Goal: Complete application form

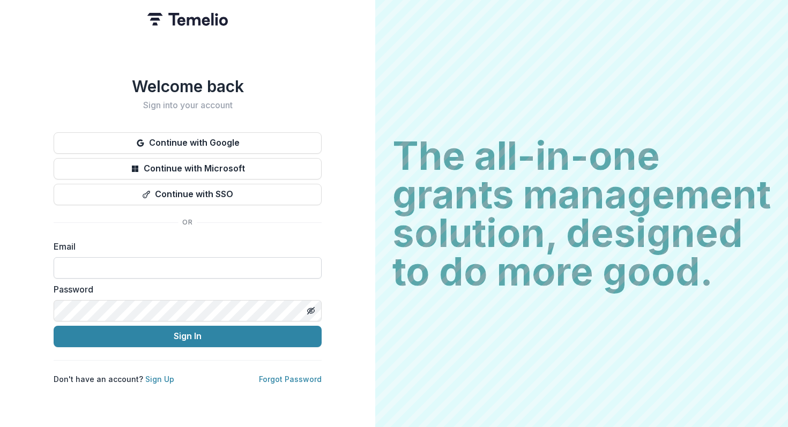
click at [201, 257] on input at bounding box center [188, 267] width 268 height 21
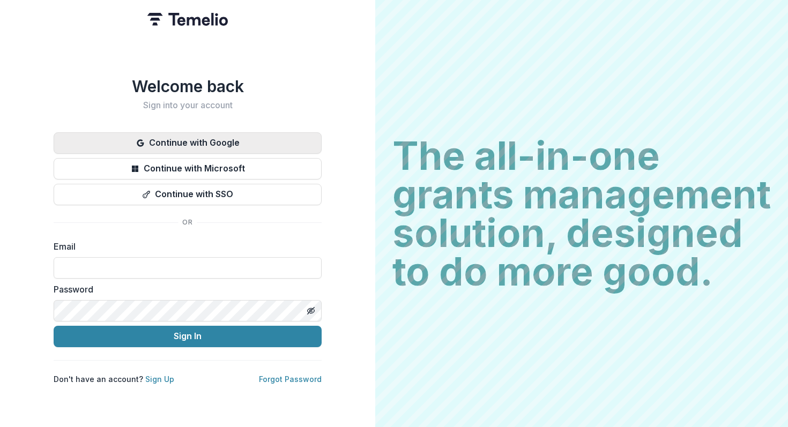
click at [208, 144] on button "Continue with Google" at bounding box center [188, 142] width 268 height 21
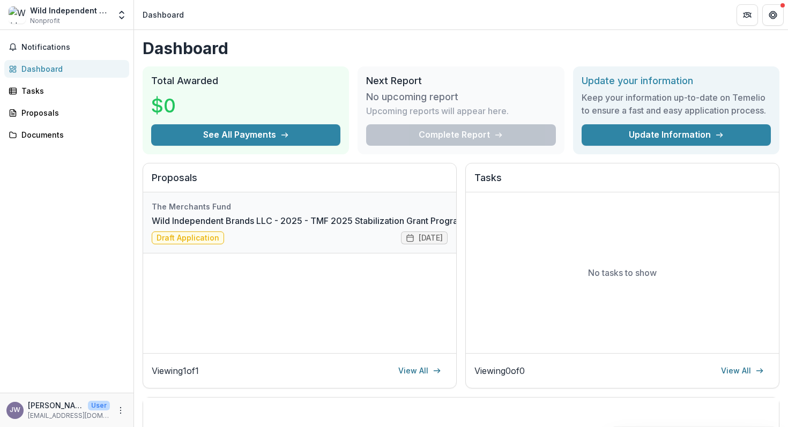
click at [251, 218] on link "Wild Independent Brands LLC - 2025 - TMF 2025 Stabilization Grant Program" at bounding box center [309, 220] width 314 height 13
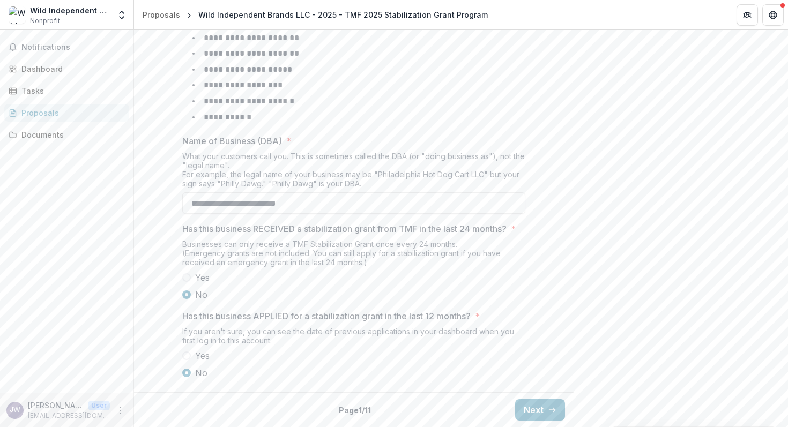
scroll to position [495, 0]
click at [544, 414] on button "Next" at bounding box center [540, 409] width 50 height 21
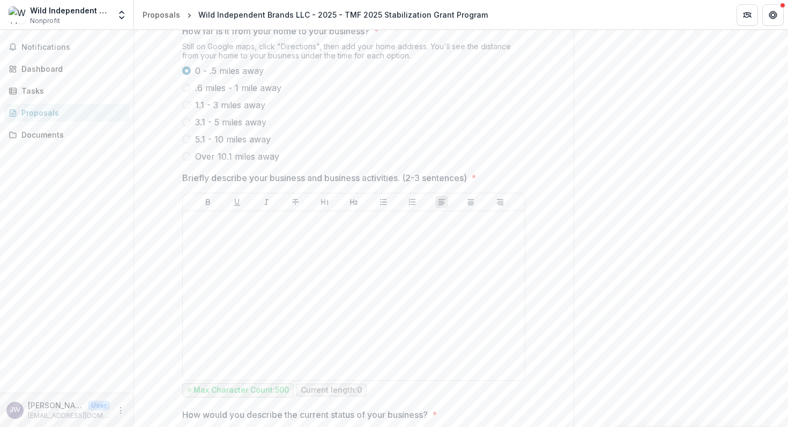
scroll to position [454, 0]
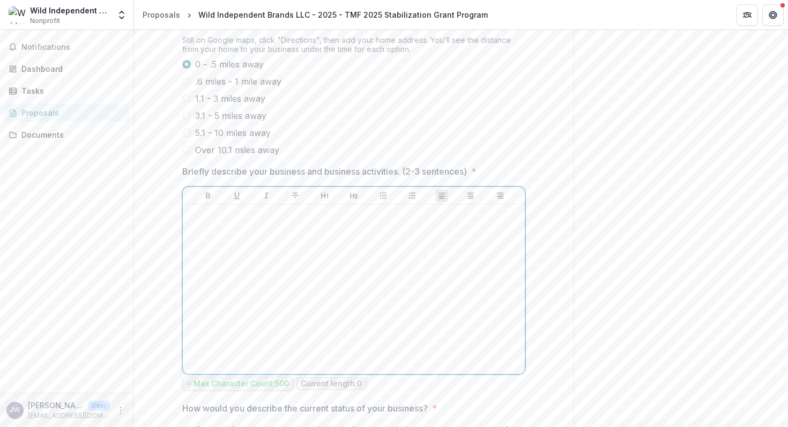
click at [370, 288] on div at bounding box center [353, 289] width 333 height 161
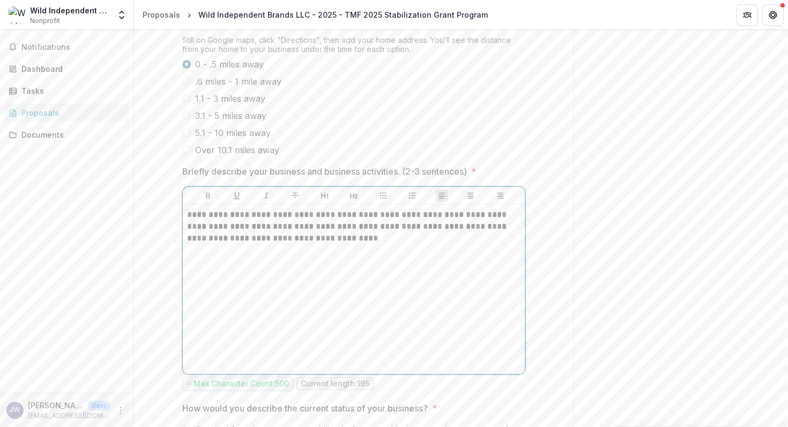
scroll to position [585, 0]
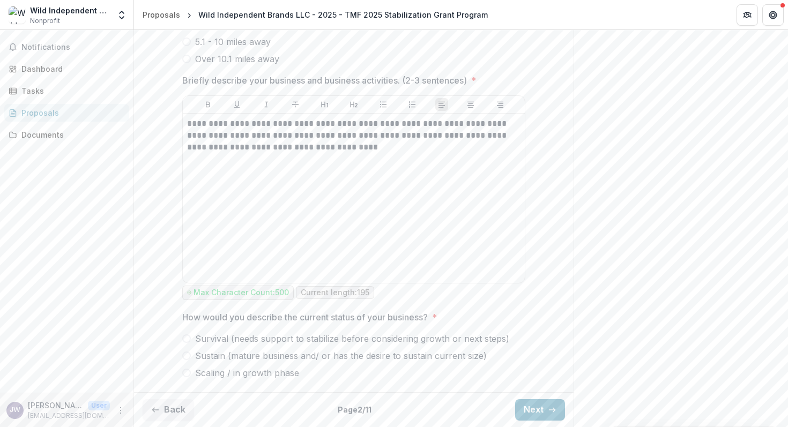
click at [189, 372] on label "Scaling / in growth phase" at bounding box center [353, 373] width 343 height 13
click at [546, 405] on button "Next" at bounding box center [540, 409] width 50 height 21
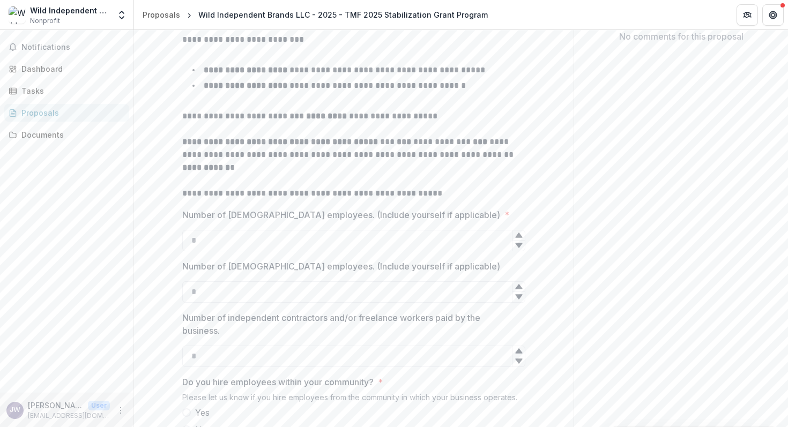
scroll to position [233, 0]
click at [283, 251] on input "Number of [DEMOGRAPHIC_DATA] employees. (Include yourself if applicable) *" at bounding box center [353, 239] width 343 height 21
type input "*"
click at [271, 302] on input "Number of [DEMOGRAPHIC_DATA] employees. (Include yourself if applicable)" at bounding box center [353, 291] width 343 height 21
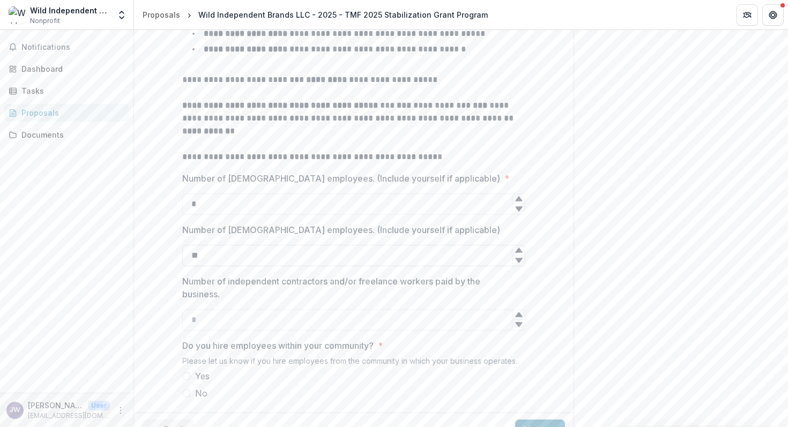
scroll to position [274, 0]
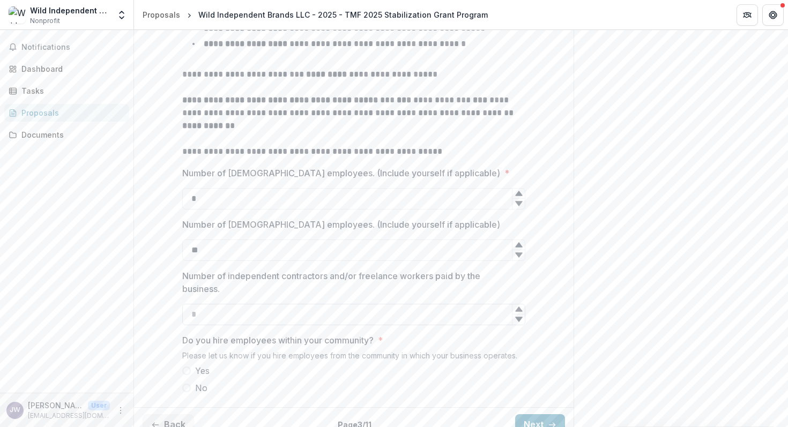
type input "**"
click at [244, 325] on input "Number of independent contractors and/or freelance workers paid by the business." at bounding box center [353, 314] width 343 height 21
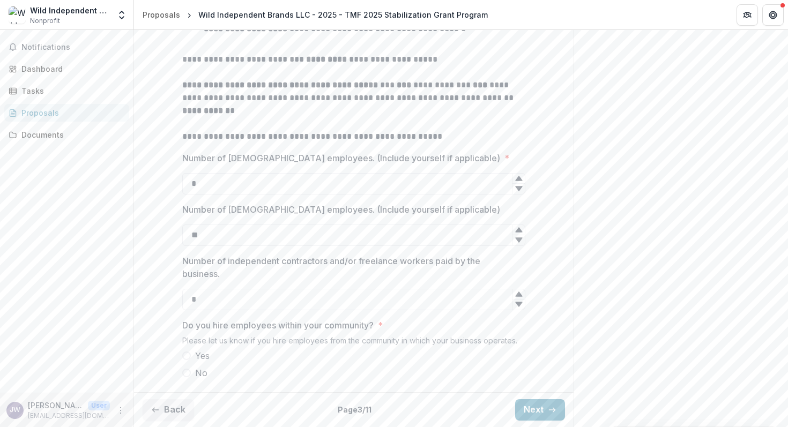
type input "*"
click at [185, 356] on span at bounding box center [186, 356] width 9 height 9
click at [548, 411] on icon "button" at bounding box center [552, 410] width 9 height 9
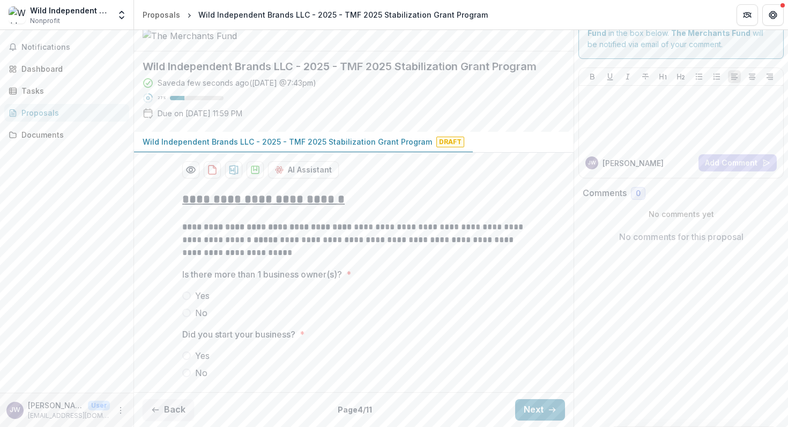
scroll to position [69, 0]
click at [182, 315] on span at bounding box center [186, 313] width 9 height 9
click at [185, 360] on span at bounding box center [186, 356] width 9 height 9
click at [528, 402] on button "Next" at bounding box center [540, 409] width 50 height 21
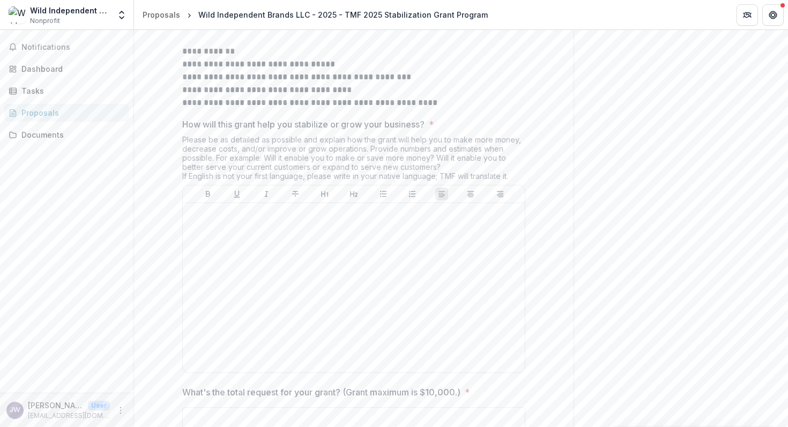
scroll to position [573, 0]
click at [302, 276] on div at bounding box center [353, 286] width 333 height 161
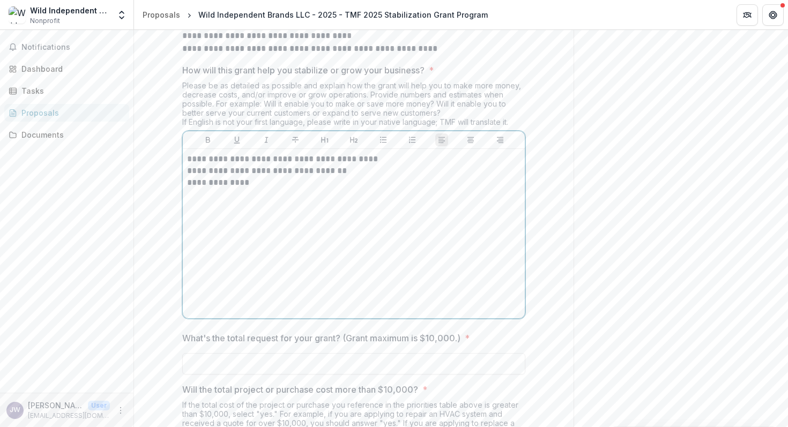
scroll to position [626, 0]
click at [326, 252] on div "**********" at bounding box center [353, 233] width 333 height 161
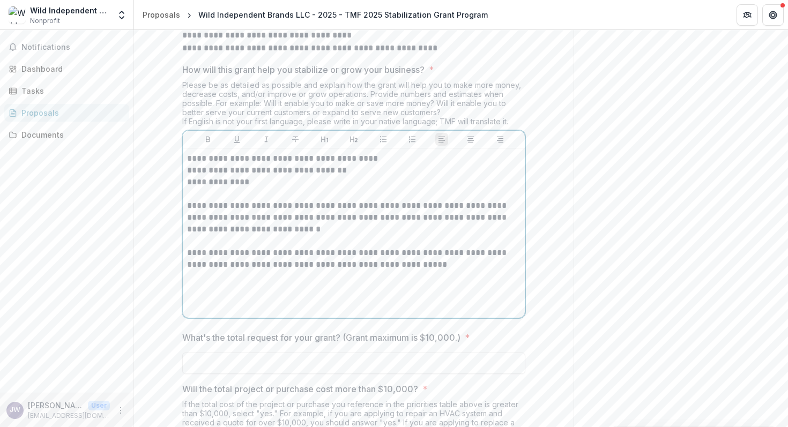
scroll to position [676, 0]
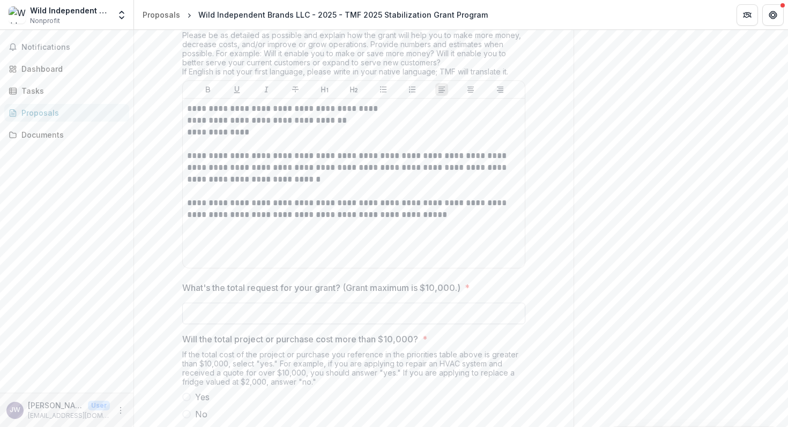
click at [286, 324] on input "What's the total request for your grant? (Grant maximum is $10,000.) *" at bounding box center [353, 313] width 343 height 21
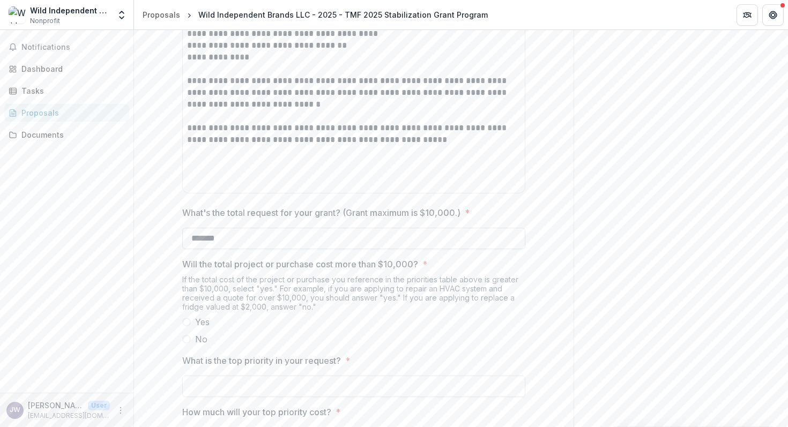
scroll to position [753, 0]
type input "*******"
click at [183, 342] on span at bounding box center [186, 337] width 9 height 9
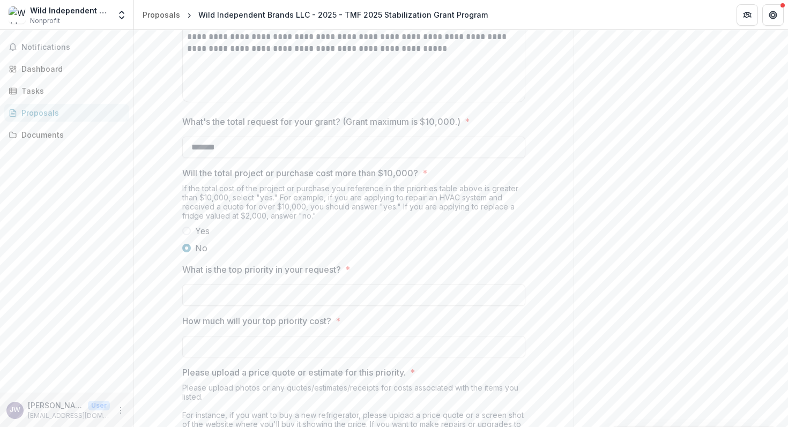
scroll to position [843, 0]
click at [246, 306] on input "What is the top priority in your request? *" at bounding box center [353, 294] width 343 height 21
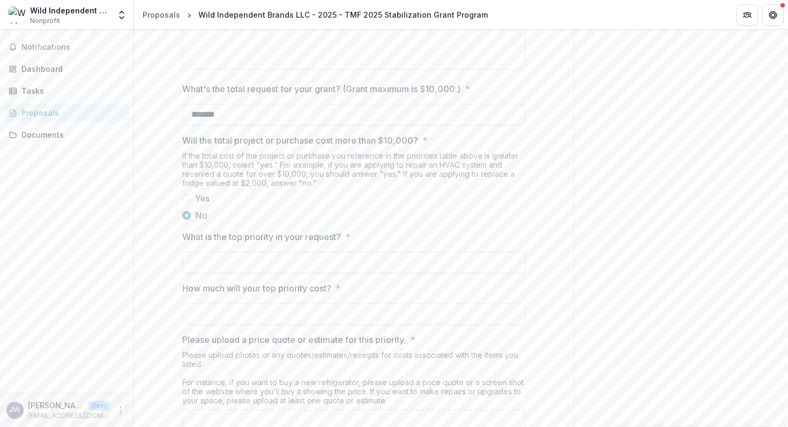
scroll to position [882, 0]
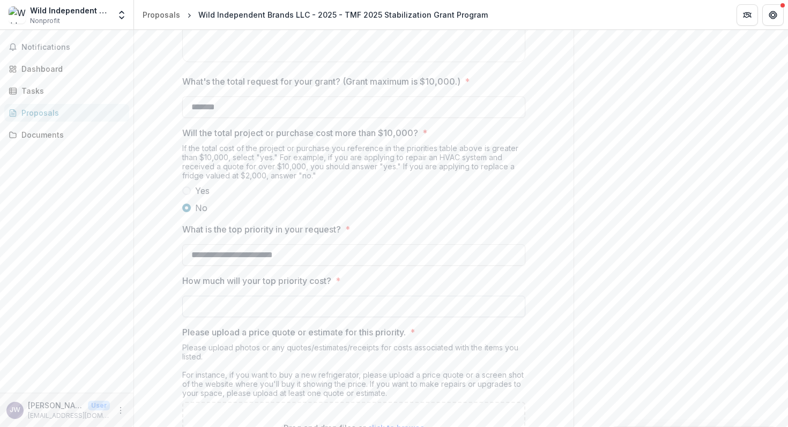
type input "**********"
click at [237, 317] on input "How much will your top priority cost? *" at bounding box center [353, 306] width 343 height 21
type input "******"
click at [236, 339] on p "Please upload a price quote or estimate for this priority." at bounding box center [294, 332] width 224 height 13
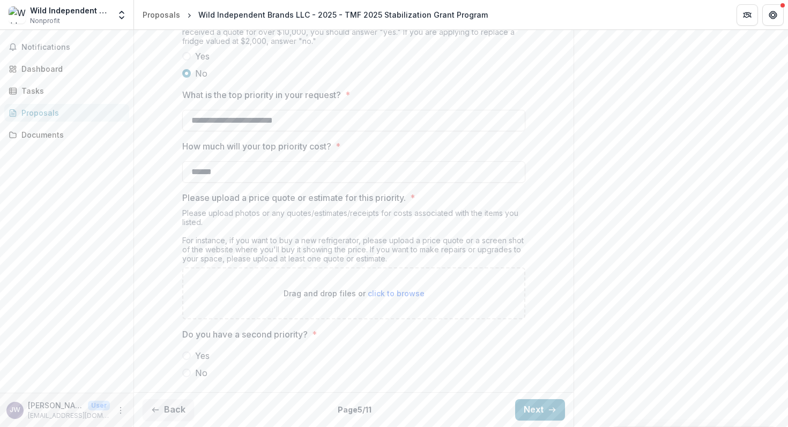
scroll to position [1058, 0]
click at [187, 354] on span at bounding box center [186, 356] width 9 height 9
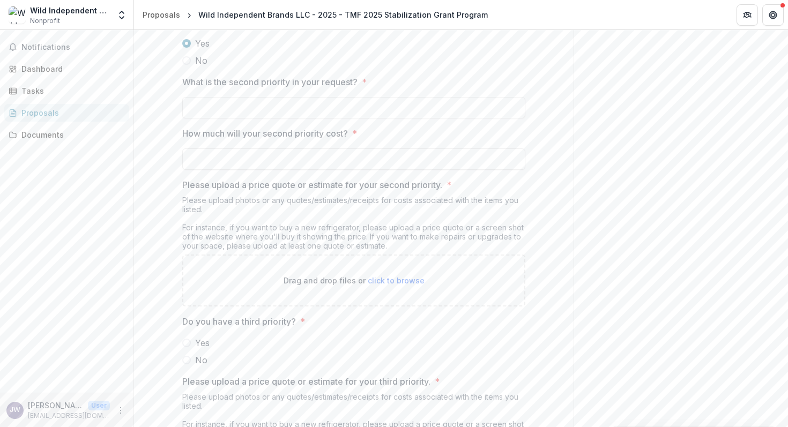
scroll to position [1328, 0]
click at [218, 120] on input "What is the second priority in your request? *" at bounding box center [353, 109] width 343 height 21
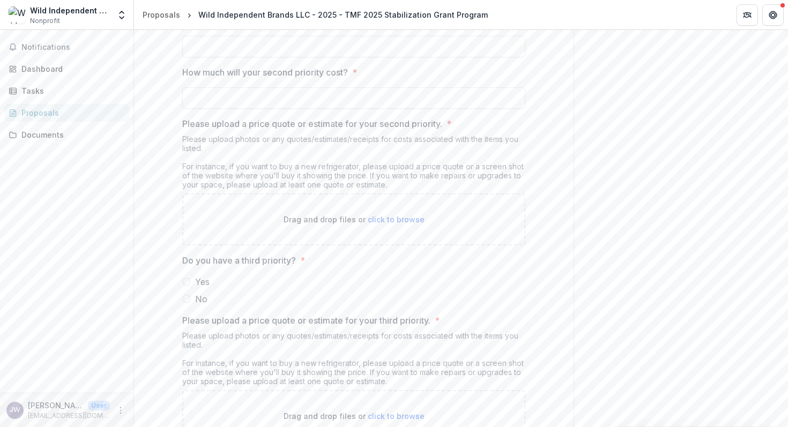
scroll to position [1296, 0]
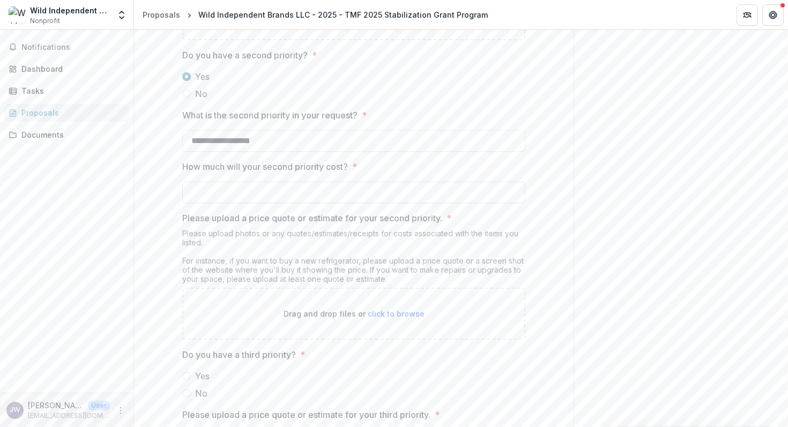
type input "**********"
click at [222, 203] on input "How much will your second priority cost? *" at bounding box center [353, 192] width 343 height 21
type input "******"
click at [227, 274] on div "Please upload photos or any quotes/estimates/receipts for costs associated with…" at bounding box center [353, 258] width 343 height 59
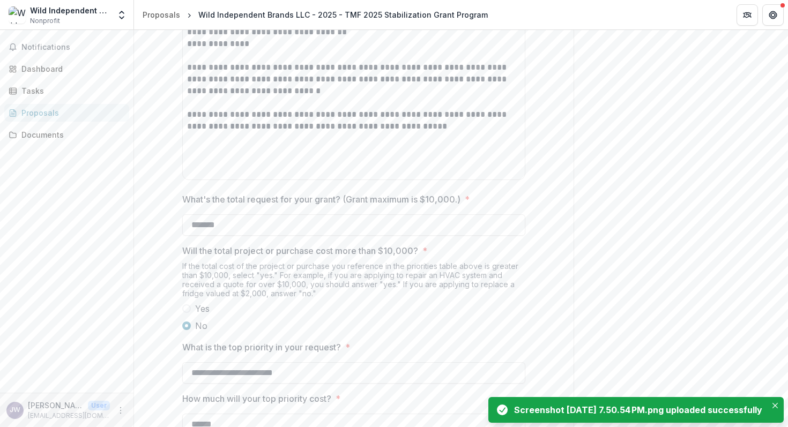
scroll to position [767, 0]
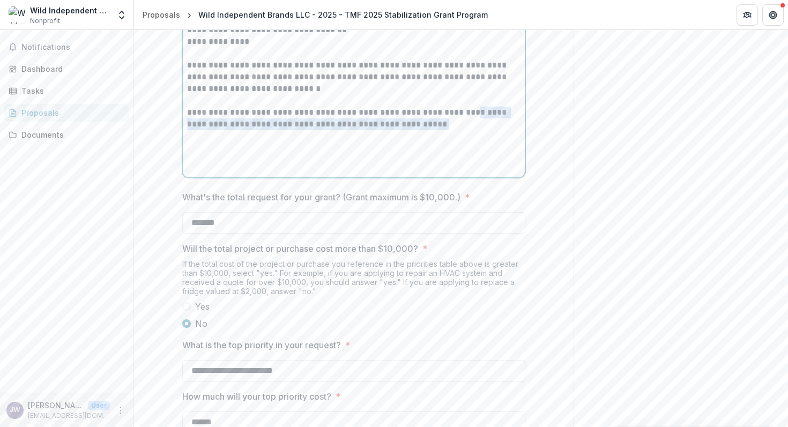
drag, startPoint x: 408, startPoint y: 167, endPoint x: 467, endPoint y: 151, distance: 61.1
click at [467, 130] on p "**********" at bounding box center [353, 119] width 333 height 24
click at [466, 130] on p "**********" at bounding box center [353, 119] width 333 height 24
drag, startPoint x: 466, startPoint y: 163, endPoint x: 417, endPoint y: 153, distance: 50.3
click at [417, 130] on p "**********" at bounding box center [353, 119] width 333 height 24
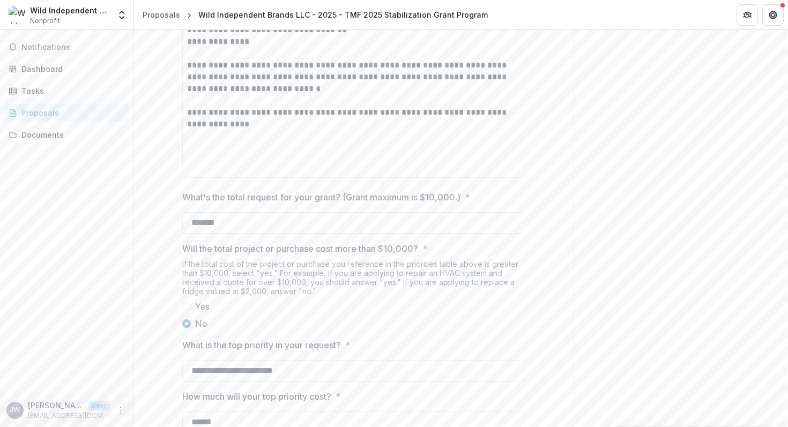
click at [561, 193] on div "**********" at bounding box center [354, 349] width 440 height 1803
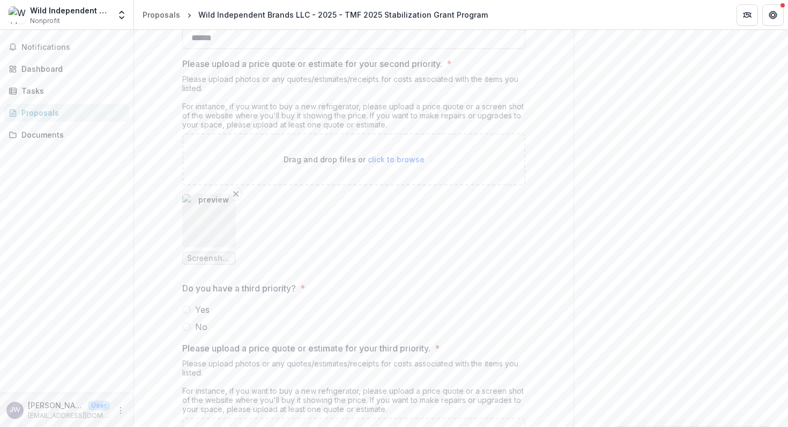
scroll to position [1670, 0]
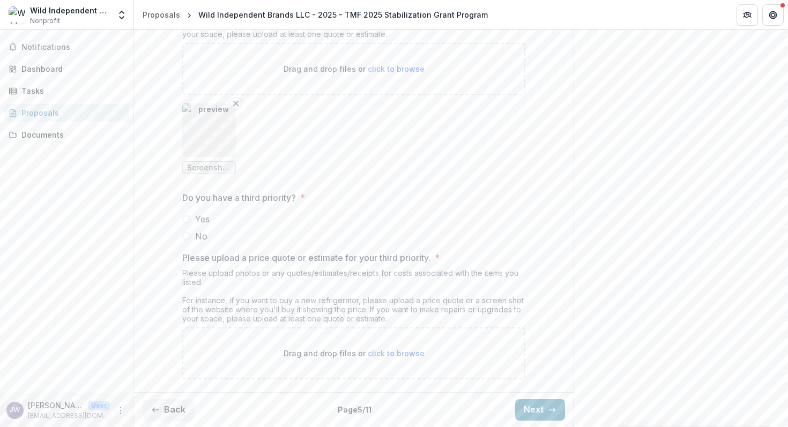
click at [187, 238] on span at bounding box center [186, 236] width 9 height 9
click at [529, 405] on button "Next" at bounding box center [540, 409] width 50 height 21
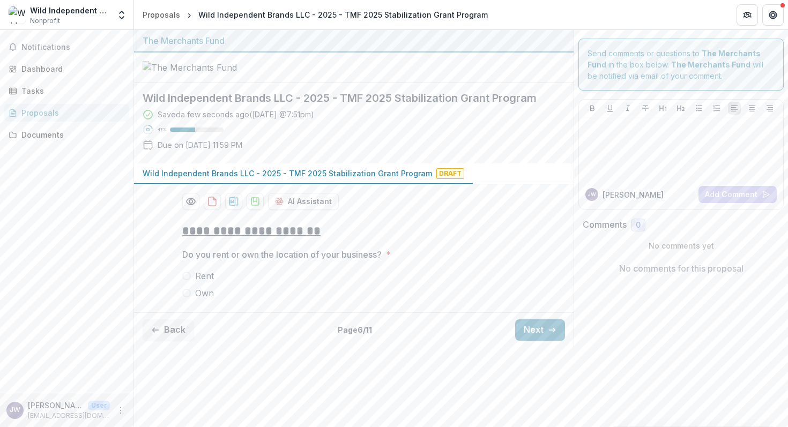
click at [189, 280] on span at bounding box center [186, 276] width 9 height 9
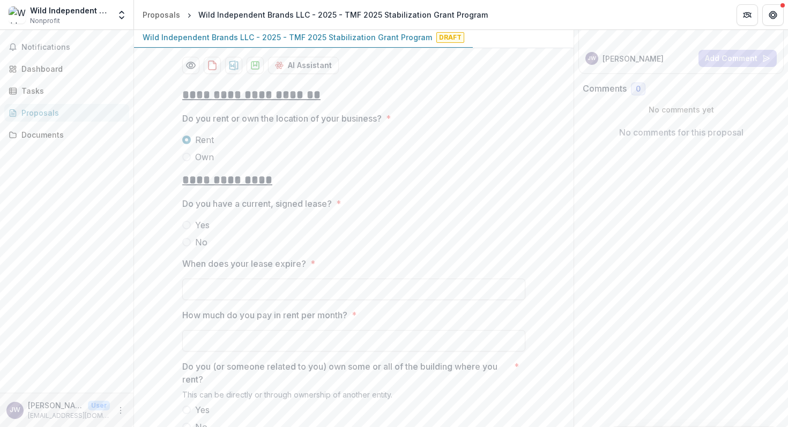
scroll to position [138, 0]
click at [186, 227] on span at bounding box center [186, 223] width 9 height 9
click at [226, 298] on input "When does your lease expire? *" at bounding box center [353, 287] width 343 height 21
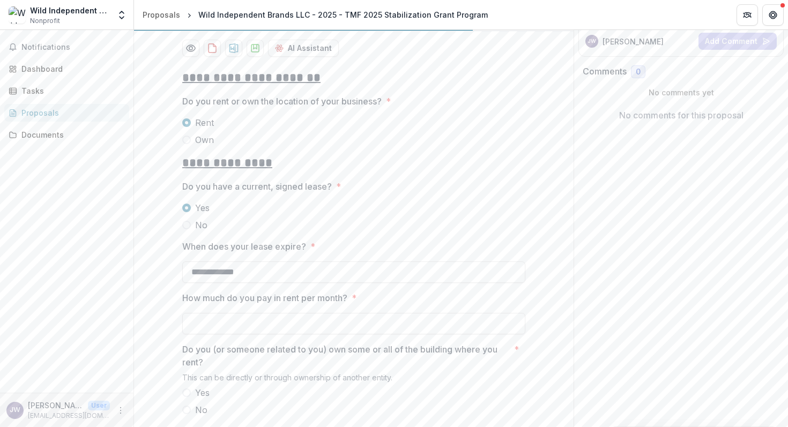
scroll to position [159, 0]
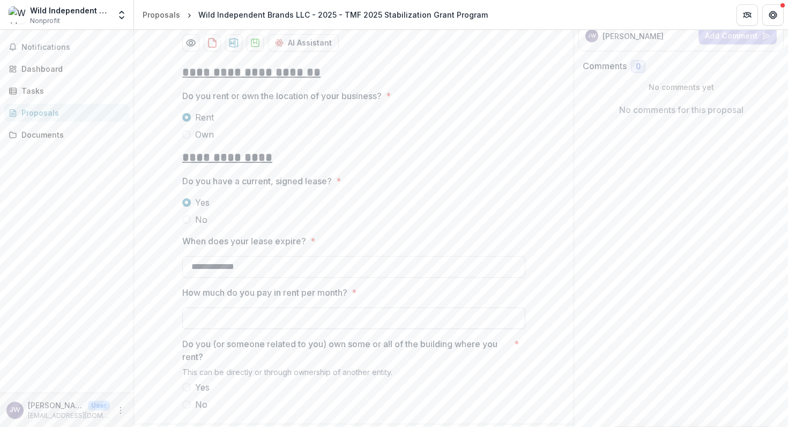
type input "**********"
click at [302, 329] on input "How much do you pay in rent per month? *" at bounding box center [353, 318] width 343 height 21
type input "*"
paste input "*********"
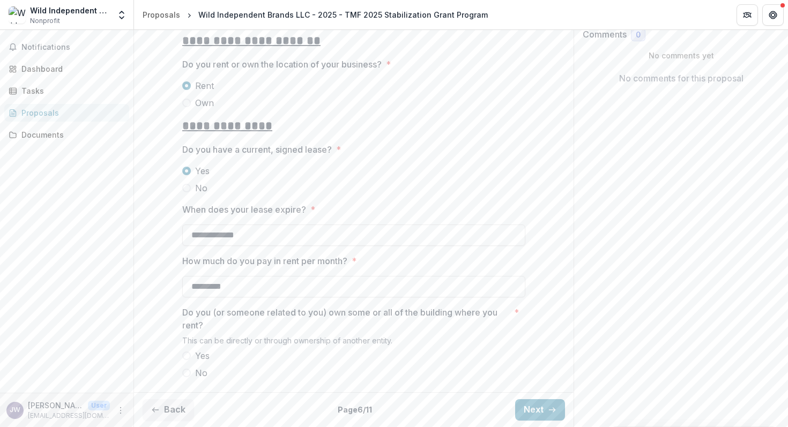
type input "*********"
click at [185, 374] on span at bounding box center [186, 373] width 9 height 9
click at [548, 406] on icon "button" at bounding box center [552, 410] width 9 height 9
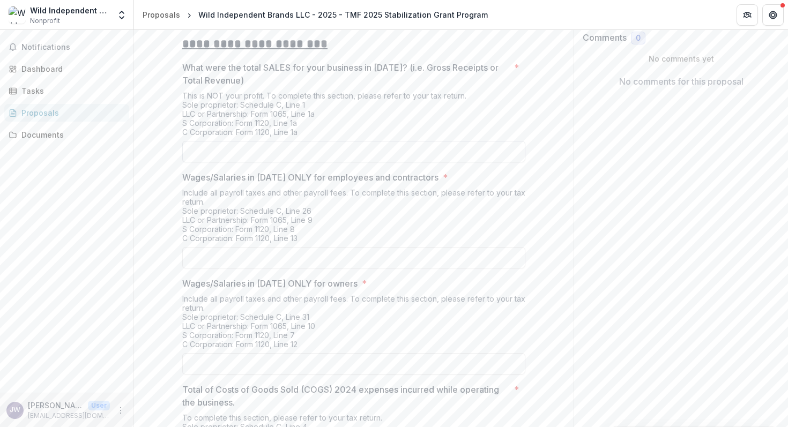
scroll to position [0, 0]
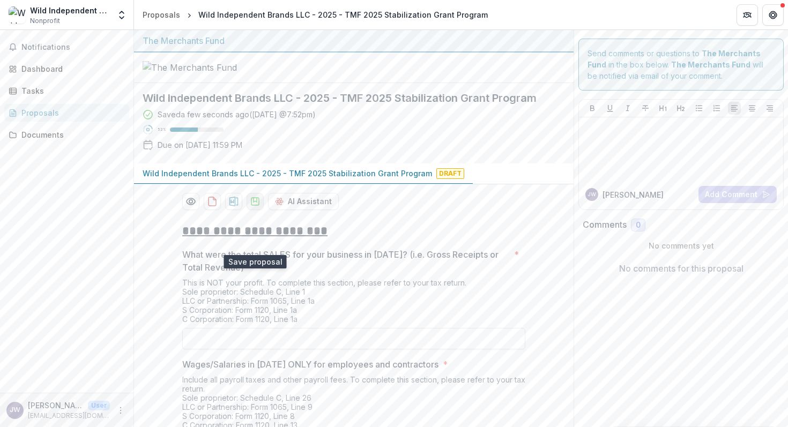
click at [251, 207] on icon "download-proposal" at bounding box center [255, 201] width 11 height 11
